Goal: Information Seeking & Learning: Learn about a topic

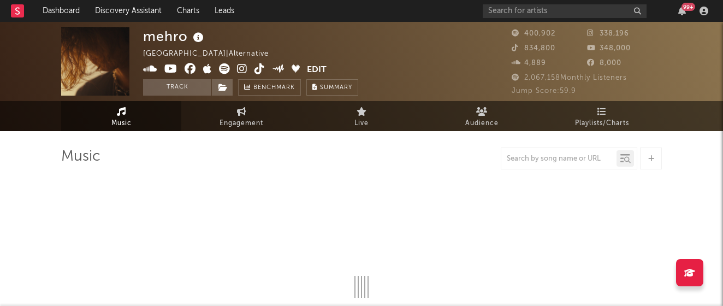
select select "6m"
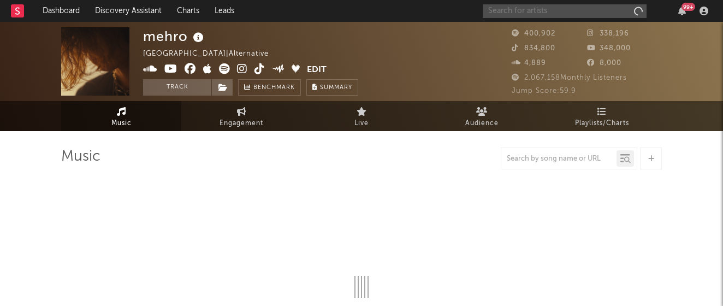
click at [523, 7] on input "text" at bounding box center [564, 11] width 164 height 14
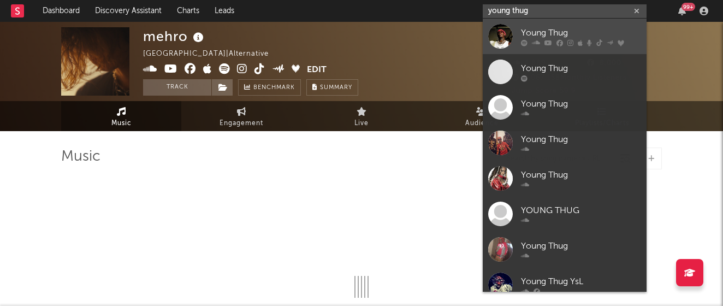
type input "young thug"
click at [556, 24] on link "Young Thug" at bounding box center [564, 36] width 164 height 35
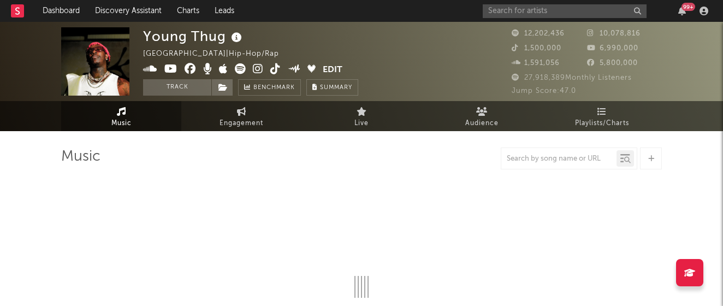
select select "6m"
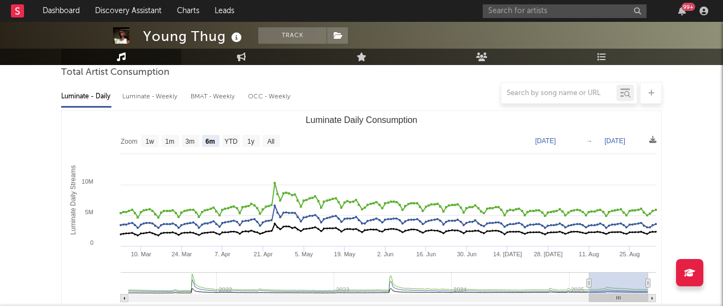
scroll to position [104, 0]
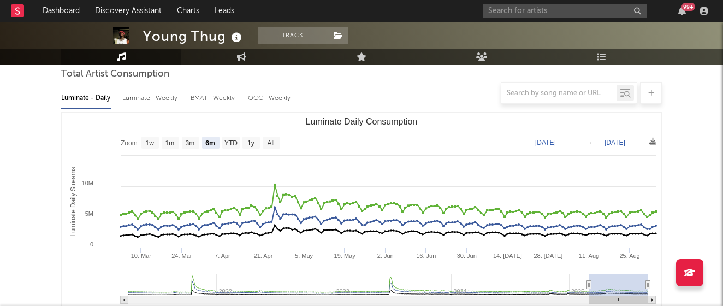
click at [170, 100] on div at bounding box center [361, 93] width 600 height 22
click at [168, 99] on div at bounding box center [361, 93] width 600 height 22
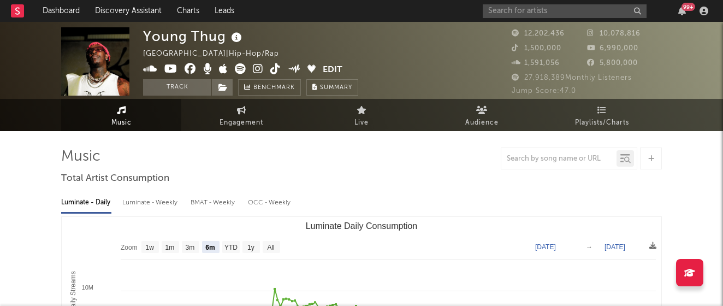
scroll to position [0, 0]
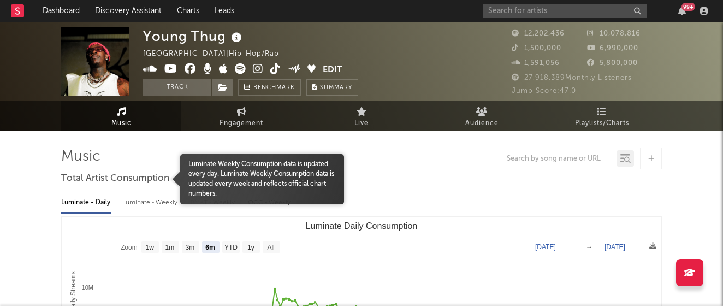
click at [152, 200] on div "Luminate - Weekly" at bounding box center [150, 202] width 57 height 19
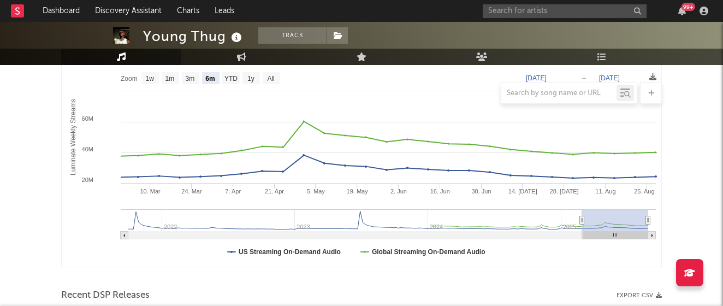
scroll to position [133, 0]
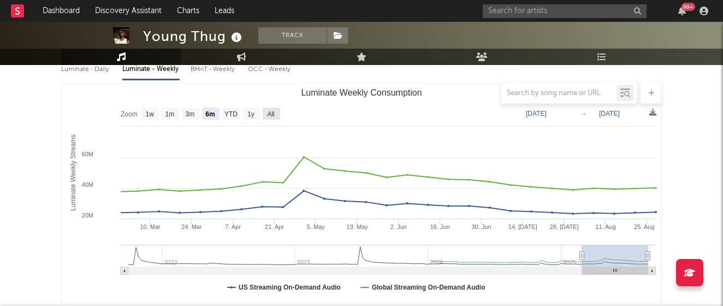
click at [273, 114] on text "All" at bounding box center [270, 114] width 7 height 8
select select "All"
type input "[DATE]"
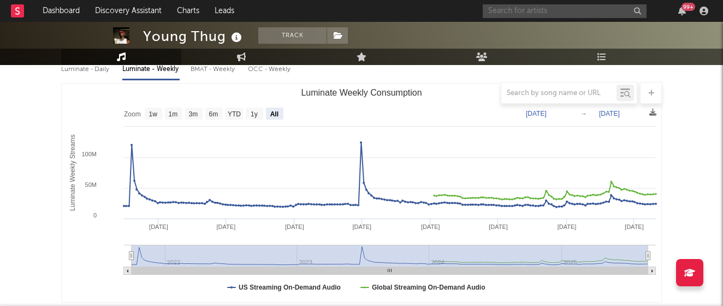
click at [561, 7] on input "text" at bounding box center [564, 11] width 164 height 14
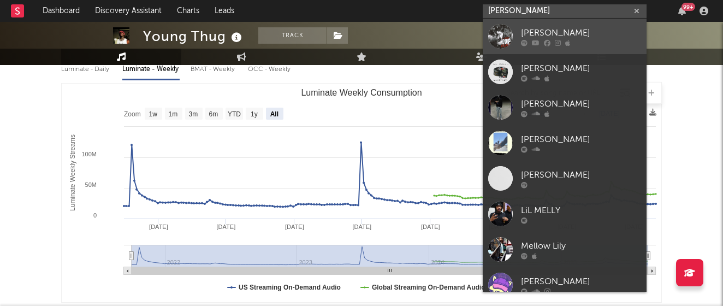
type input "[PERSON_NAME]"
click at [579, 33] on div "[PERSON_NAME]" at bounding box center [581, 32] width 120 height 13
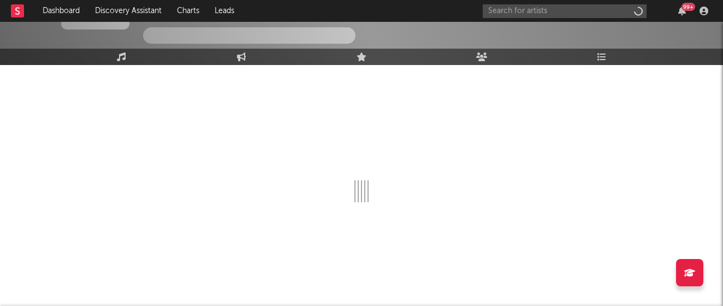
scroll to position [74, 0]
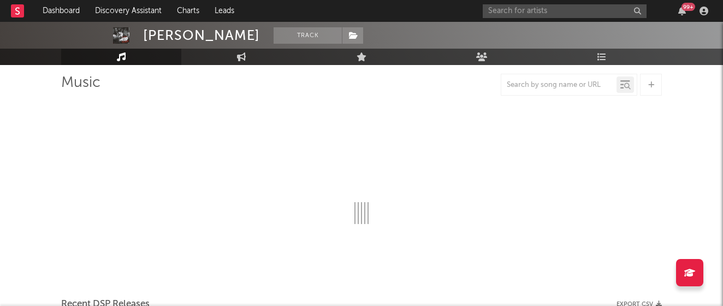
select select "6m"
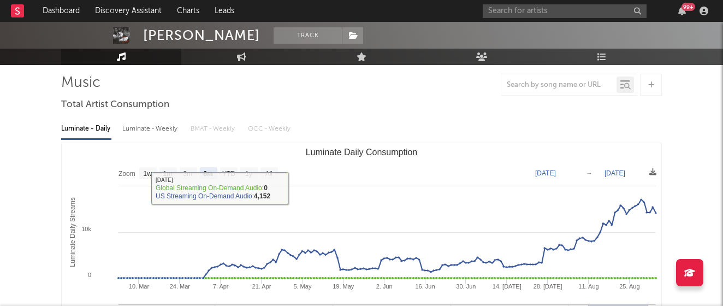
click at [170, 130] on div "Luminate - Weekly" at bounding box center [150, 129] width 57 height 19
select select "6m"
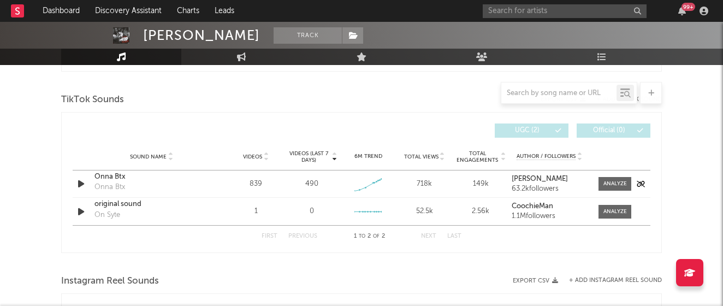
scroll to position [727, 0]
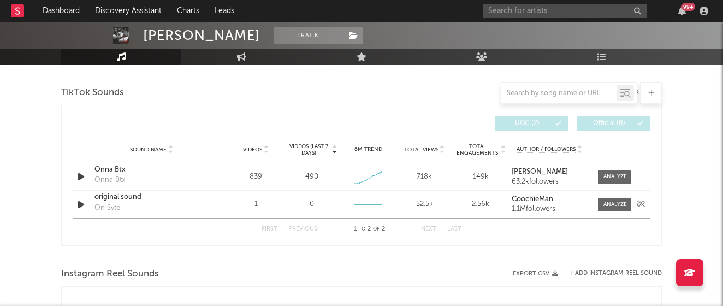
click at [105, 196] on div "original sound" at bounding box center [151, 197] width 114 height 11
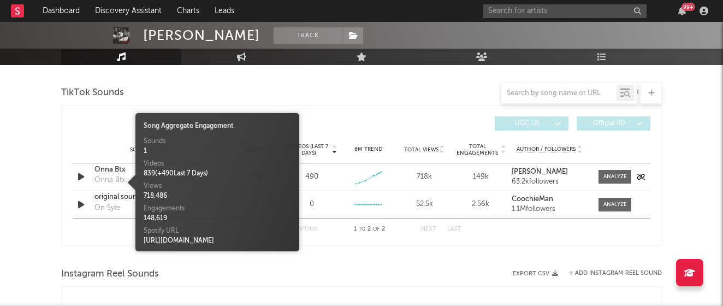
click at [111, 181] on div "Onna Btx" at bounding box center [109, 180] width 31 height 11
click at [122, 146] on div "Sound Name" at bounding box center [151, 149] width 114 height 8
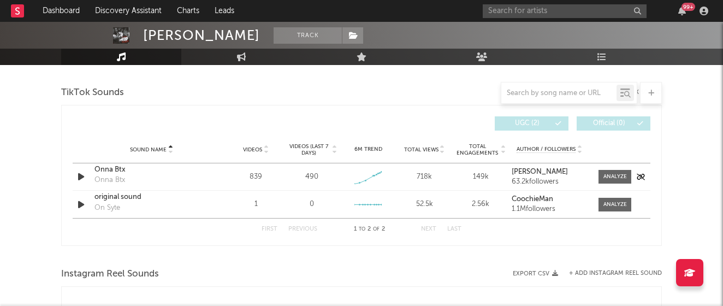
click at [103, 170] on div "Onna Btx" at bounding box center [151, 169] width 114 height 11
